Goal: Information Seeking & Learning: Learn about a topic

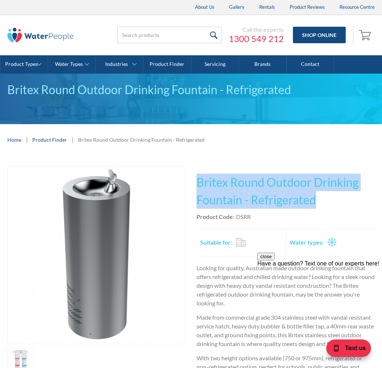
drag, startPoint x: 320, startPoint y: 197, endPoint x: 217, endPoint y: 178, distance: 105.2
click at [200, 178] on h1 "Britex Round Outdoor Drinking Fountain - Refrigerated" at bounding box center [285, 191] width 178 height 35
copy h1 "Britex Round Outdoor Drinking Fountain - Refrigerated"
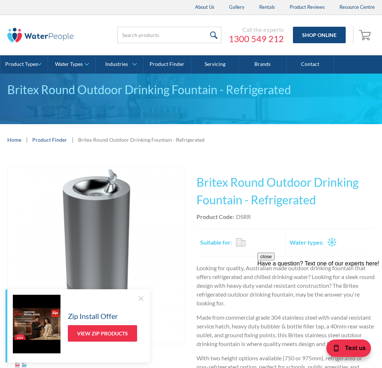
click at [259, 218] on div "Product Code: DSRR" at bounding box center [285, 217] width 178 height 9
drag, startPoint x: 255, startPoint y: 217, endPoint x: 241, endPoint y: 215, distance: 14.4
click at [236, 216] on div "Product Code: DSRR" at bounding box center [285, 217] width 178 height 9
copy div "DSRR"
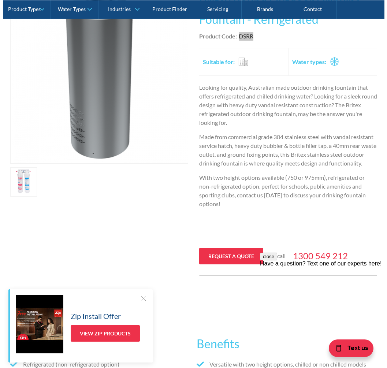
scroll to position [183, 0]
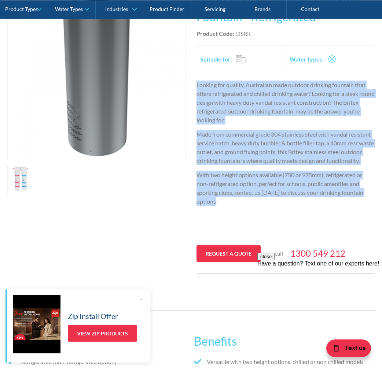
drag, startPoint x: 215, startPoint y: 205, endPoint x: 197, endPoint y: 87, distance: 119.7
click at [197, 87] on div "Looking for quality, Australian made outdoor drinking fountain that offers refr…" at bounding box center [285, 160] width 178 height 159
copy div "Looking for quality, Australian made outdoor drinking fountain that offers refr…"
click at [114, 92] on img "open lightbox" at bounding box center [96, 72] width 177 height 177
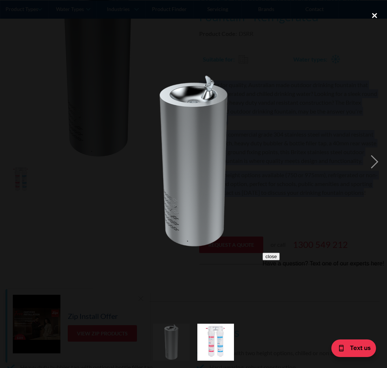
click at [375, 15] on div "close lightbox" at bounding box center [375, 15] width 25 height 16
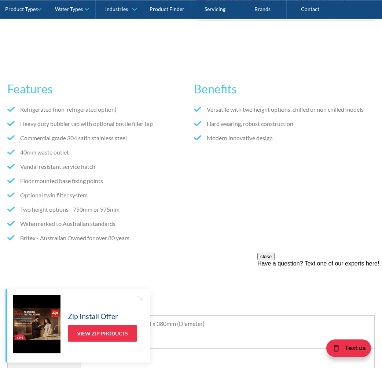
scroll to position [423, 0]
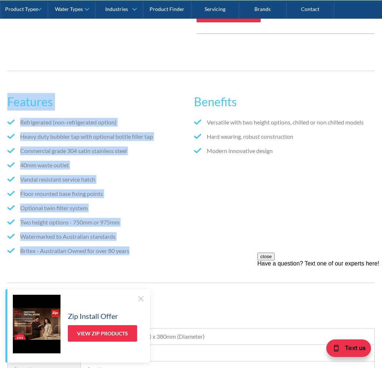
drag, startPoint x: 139, startPoint y: 262, endPoint x: 7, endPoint y: 115, distance: 197.5
click at [7, 115] on div "Features Refrigerated (non-refrigerated option) Heavy duty bubbler tap with opt…" at bounding box center [97, 177] width 181 height 183
copy div "Features Refrigerated (non-refrigerated option) Heavy duty bubbler tap with opt…"
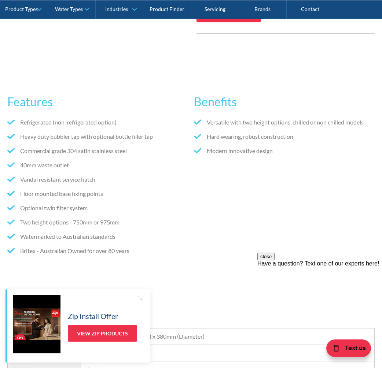
click at [289, 161] on ul "Versatile with two height options, chilled or non chilled models Hard wearing, …" at bounding box center [284, 139] width 181 height 43
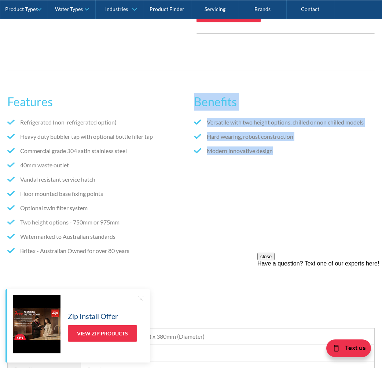
drag, startPoint x: 279, startPoint y: 162, endPoint x: 196, endPoint y: 110, distance: 98.0
click at [196, 110] on div "Benefits Versatile with two height options, chilled or non chilled models Hard …" at bounding box center [284, 177] width 181 height 183
copy div "Benefits Versatile with two height options, chilled or non chilled models Hard …"
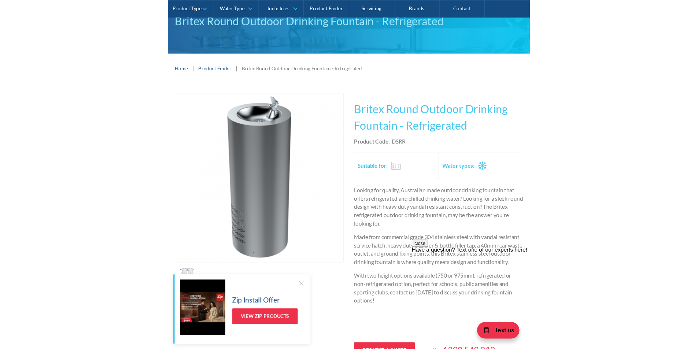
scroll to position [49, 0]
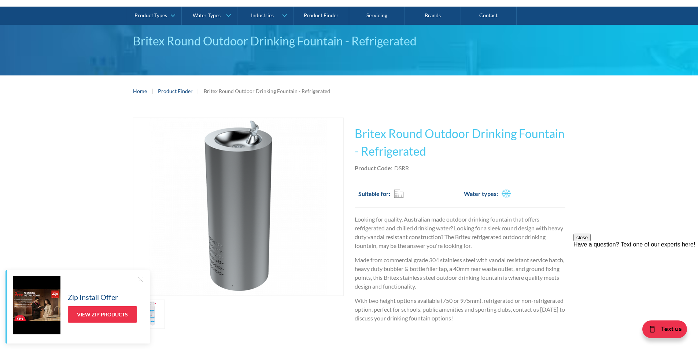
click at [138, 277] on div at bounding box center [140, 279] width 7 height 7
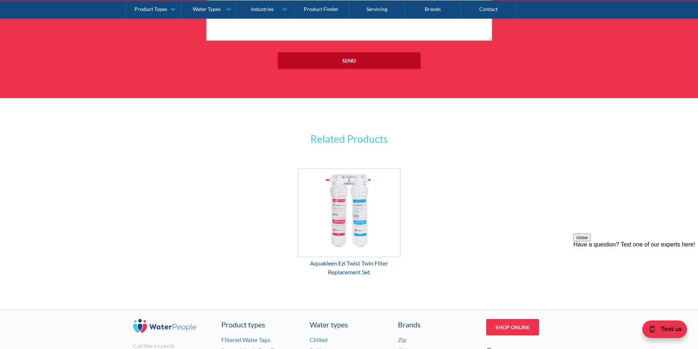
scroll to position [882, 0]
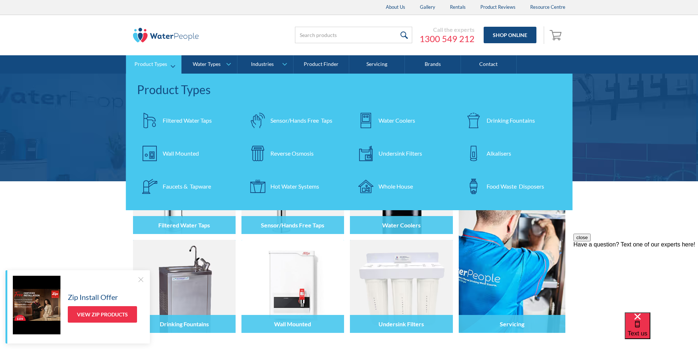
click at [181, 121] on div "Filtered Water Taps" at bounding box center [187, 120] width 49 height 9
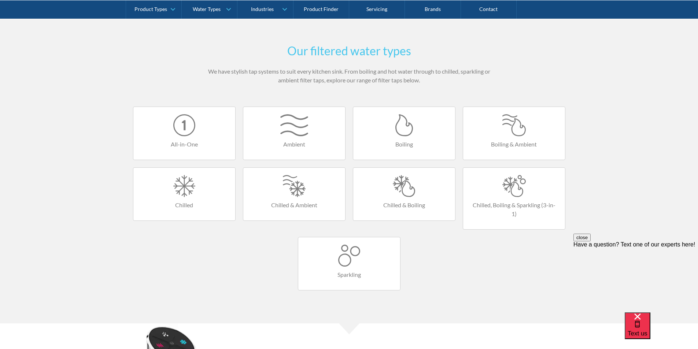
click at [338, 261] on div at bounding box center [349, 256] width 87 height 22
click at [353, 260] on div at bounding box center [349, 256] width 87 height 22
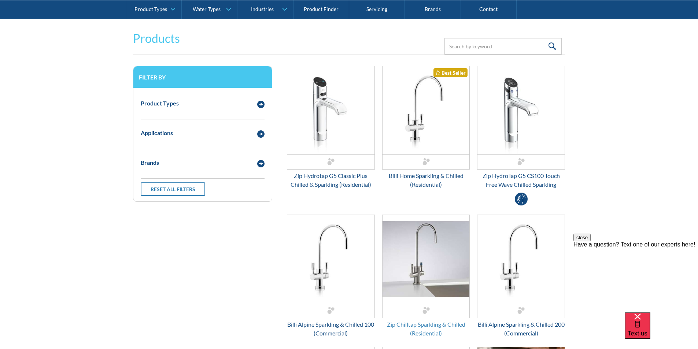
scroll to position [147, 0]
